Goal: Task Accomplishment & Management: Use online tool/utility

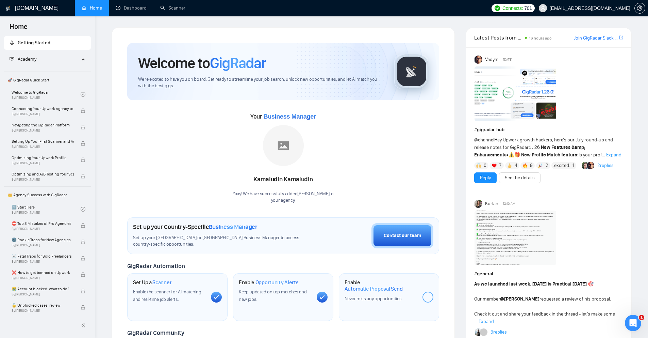
click at [500, 8] on span "[EMAIL_ADDRESS][DOMAIN_NAME]" at bounding box center [590, 8] width 81 height 0
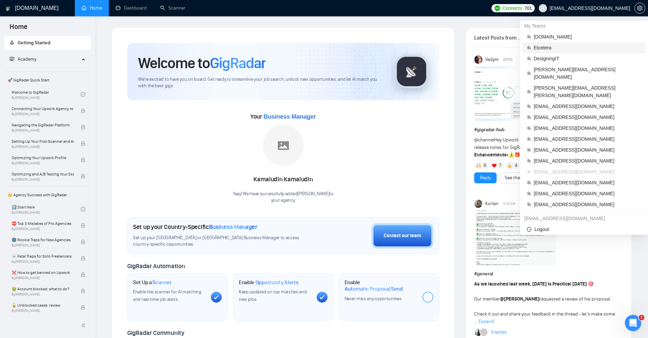
click at [500, 51] on li "Etcetera" at bounding box center [584, 47] width 122 height 11
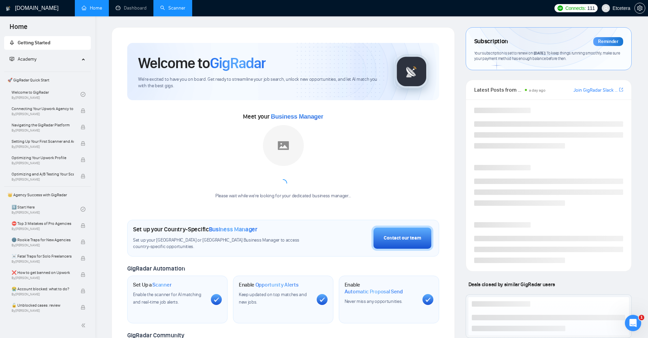
click at [175, 11] on link "Scanner" at bounding box center [172, 8] width 25 height 6
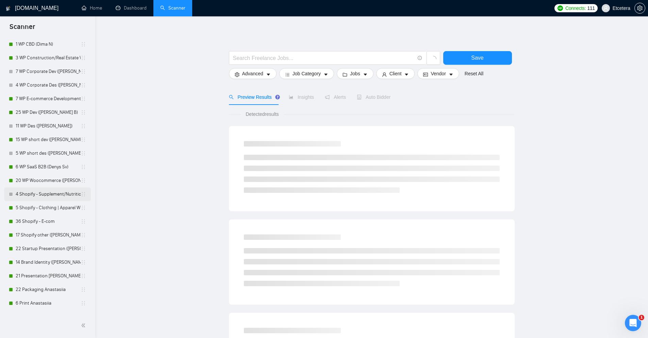
scroll to position [188, 0]
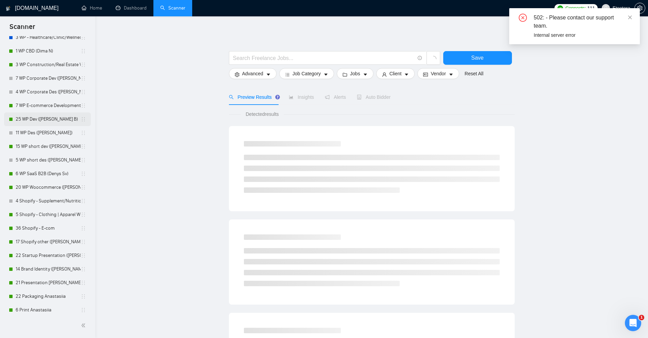
click at [29, 120] on link "25 WP Dev ([PERSON_NAME] B)" at bounding box center [48, 119] width 65 height 14
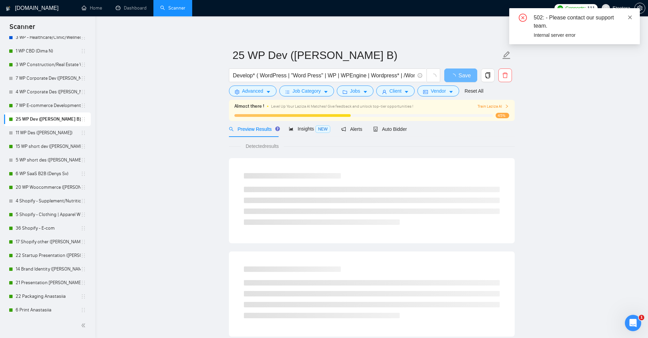
click at [500, 18] on icon "close" at bounding box center [630, 17] width 5 height 5
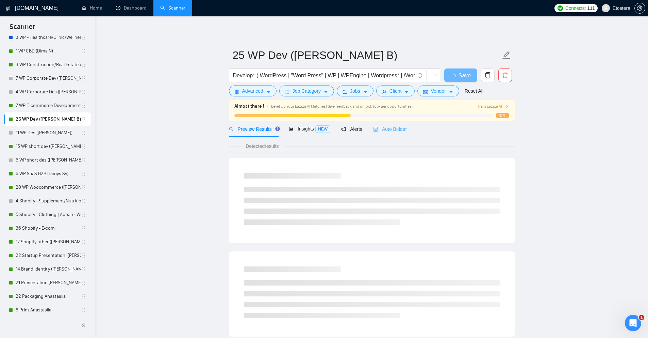
click at [389, 134] on div "Auto Bidder" at bounding box center [390, 129] width 34 height 16
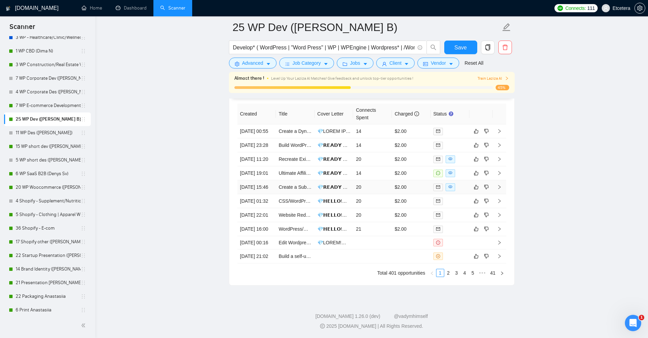
scroll to position [1784, 0]
click at [448, 276] on link "2" at bounding box center [448, 272] width 7 height 7
click at [370, 239] on td "20" at bounding box center [372, 243] width 39 height 14
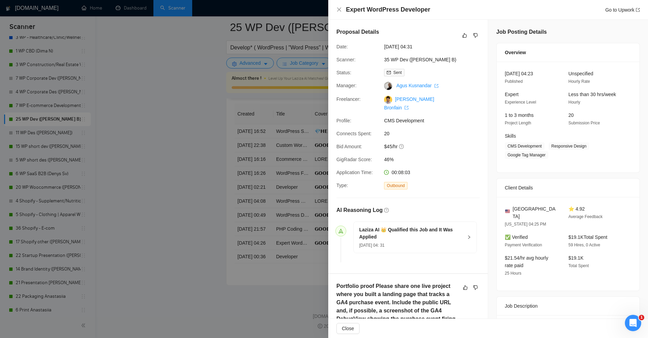
click at [309, 263] on div at bounding box center [324, 169] width 648 height 338
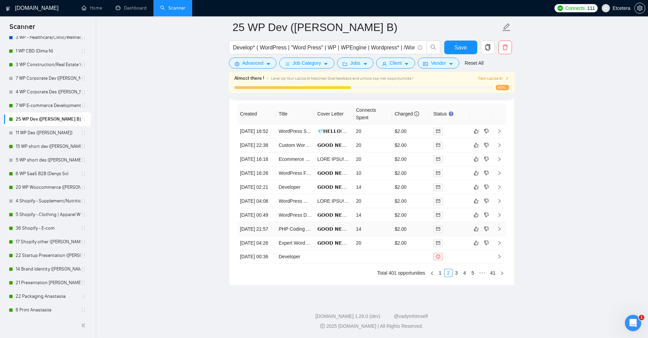
click at [377, 222] on td "14" at bounding box center [372, 229] width 39 height 14
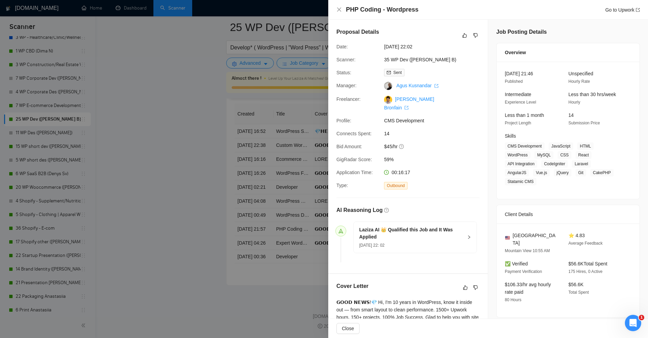
click at [312, 256] on div at bounding box center [324, 169] width 648 height 338
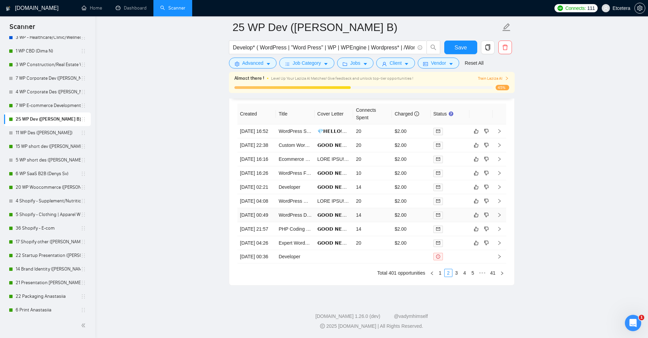
click at [372, 208] on td "14" at bounding box center [372, 215] width 39 height 14
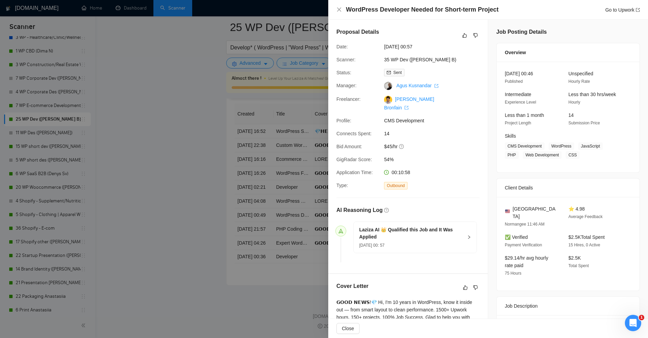
click at [171, 175] on div at bounding box center [324, 169] width 648 height 338
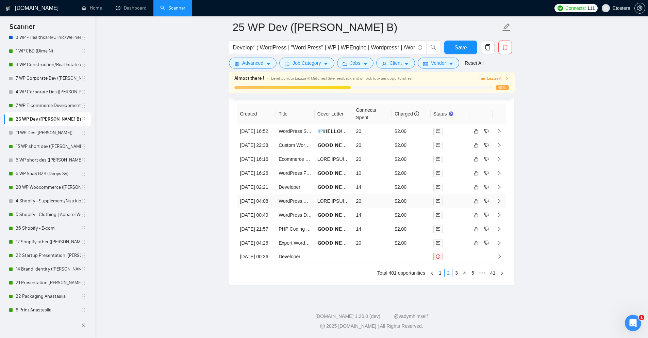
drag, startPoint x: 372, startPoint y: 172, endPoint x: 253, endPoint y: 176, distance: 118.8
click at [371, 194] on td "20" at bounding box center [372, 201] width 39 height 14
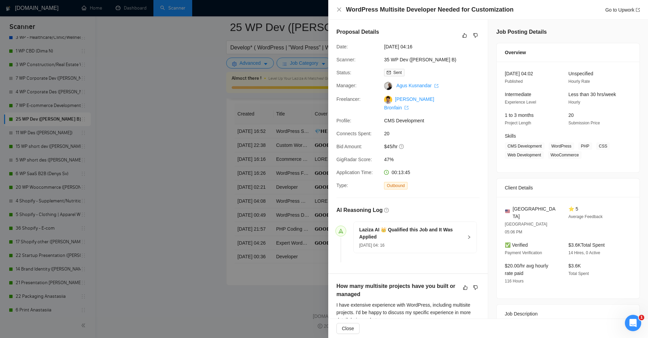
click at [186, 166] on div at bounding box center [324, 169] width 648 height 338
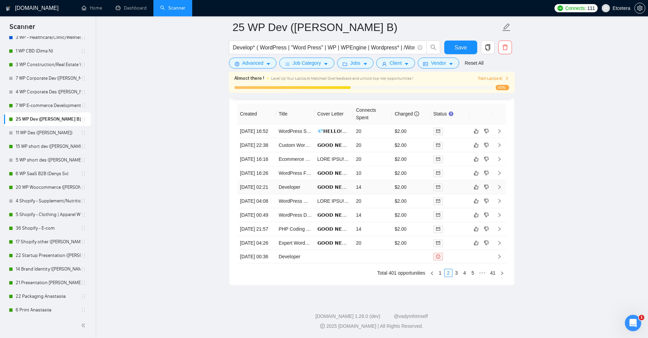
click at [387, 180] on td "14" at bounding box center [372, 187] width 39 height 14
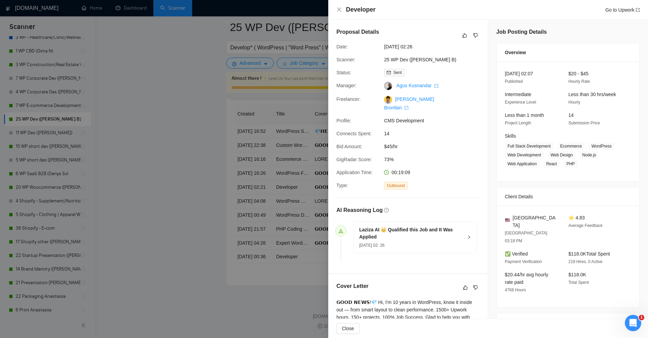
click at [175, 164] on div at bounding box center [324, 169] width 648 height 338
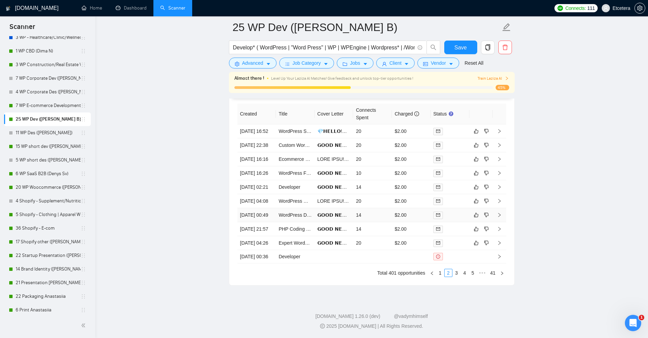
click at [380, 208] on td "14" at bounding box center [372, 215] width 39 height 14
click at [383, 208] on td "14" at bounding box center [372, 215] width 39 height 14
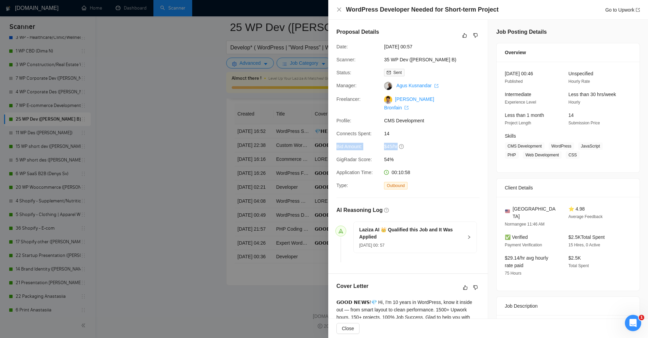
drag, startPoint x: 417, startPoint y: 139, endPoint x: 329, endPoint y: 136, distance: 88.5
click at [329, 136] on div "Proposal Details Date: [DATE] 00:57 Scanner: 35 WP Dev ([PERSON_NAME] B) Status…" at bounding box center [408, 146] width 160 height 253
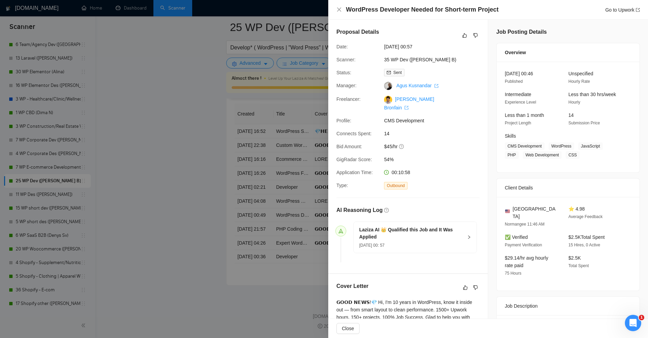
click at [299, 13] on div at bounding box center [324, 169] width 648 height 338
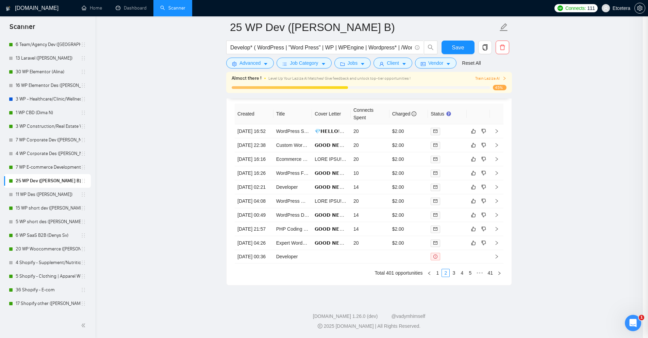
drag, startPoint x: 314, startPoint y: 9, endPoint x: 363, endPoint y: 8, distance: 49.3
click at [500, 8] on span "Etcetera" at bounding box center [622, 8] width 18 height 0
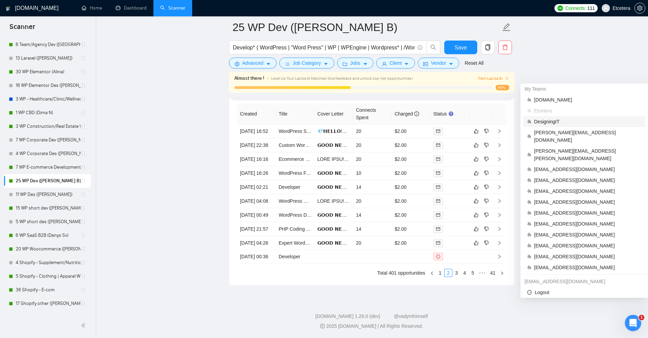
click at [500, 118] on span "DesigningIT" at bounding box center [587, 121] width 107 height 7
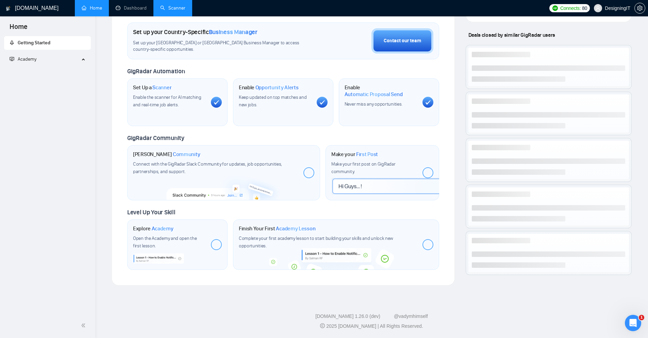
scroll to position [197, 0]
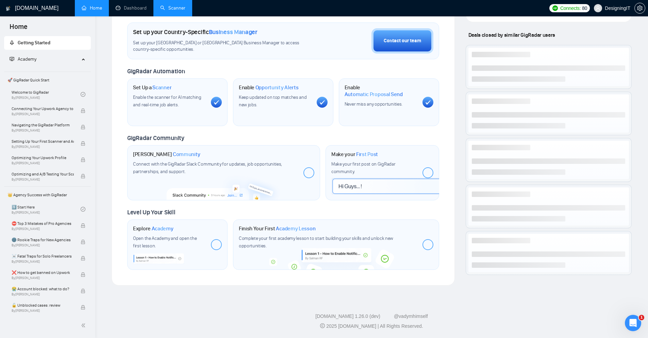
click at [165, 6] on link "Scanner" at bounding box center [172, 8] width 25 height 6
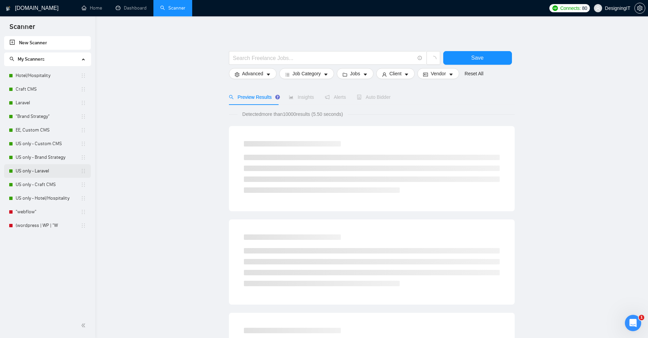
click at [40, 167] on link "US only - Laravel" at bounding box center [48, 171] width 65 height 14
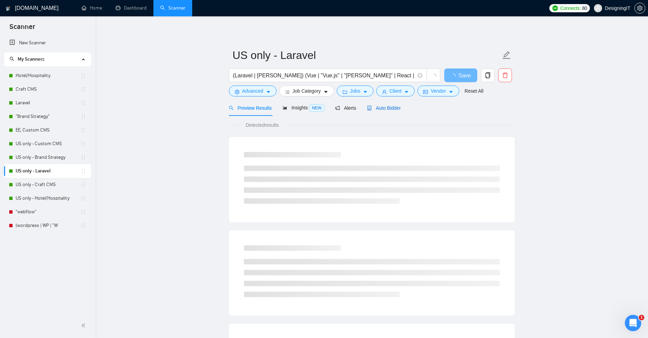
click at [381, 108] on span "Auto Bidder" at bounding box center [384, 107] width 34 height 5
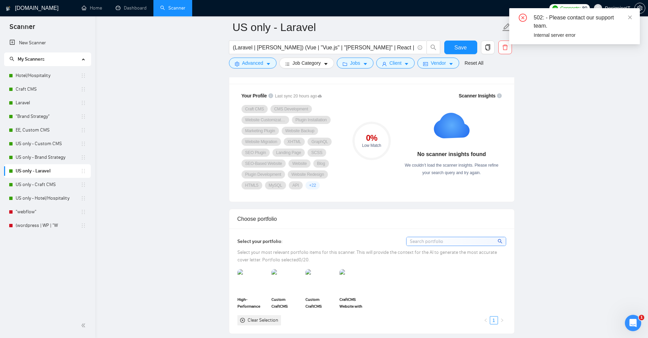
scroll to position [456, 0]
click at [500, 15] on icon "close" at bounding box center [630, 17] width 5 height 5
